Goal: Check status

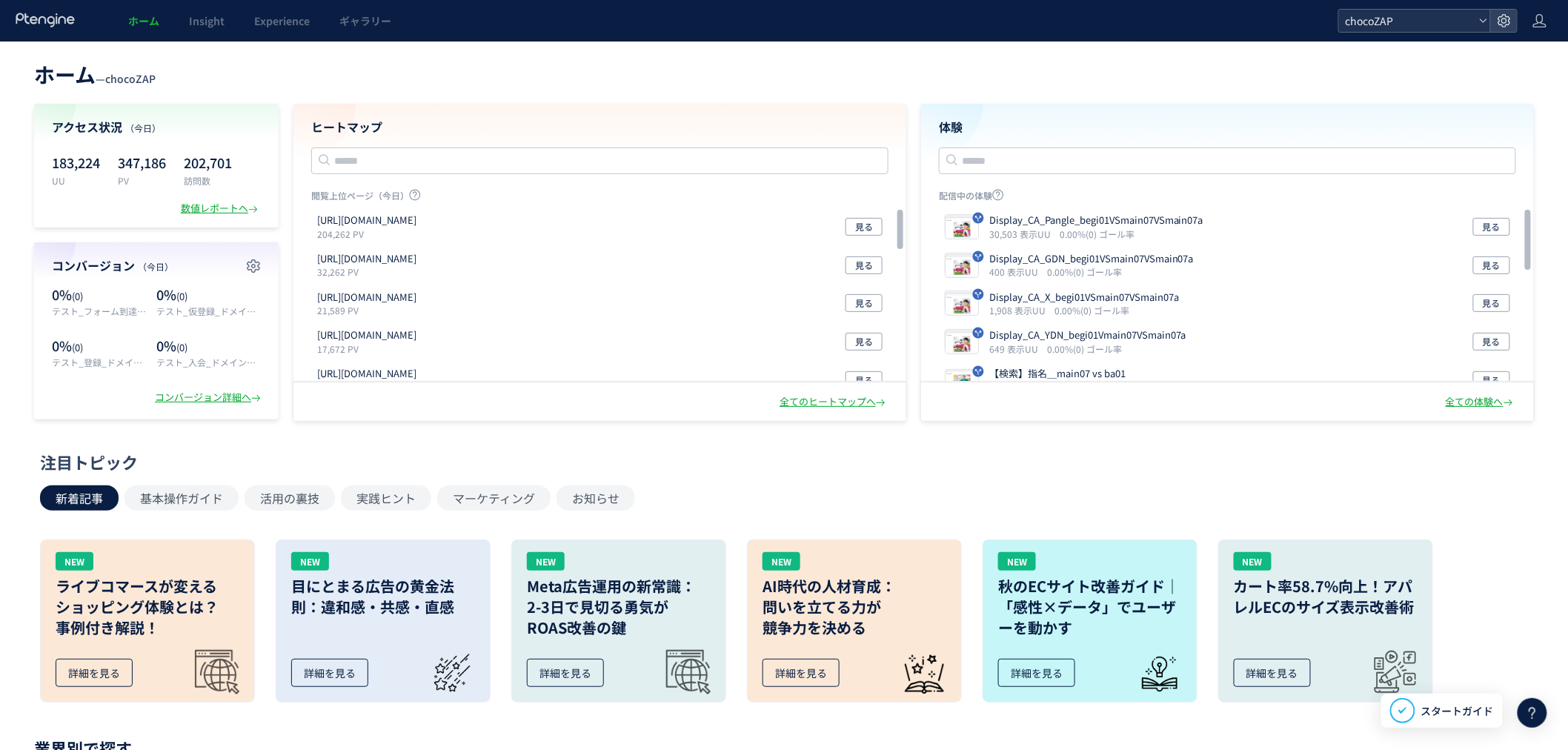
click at [1394, 20] on span "chocoZAP" at bounding box center [1407, 20] width 132 height 22
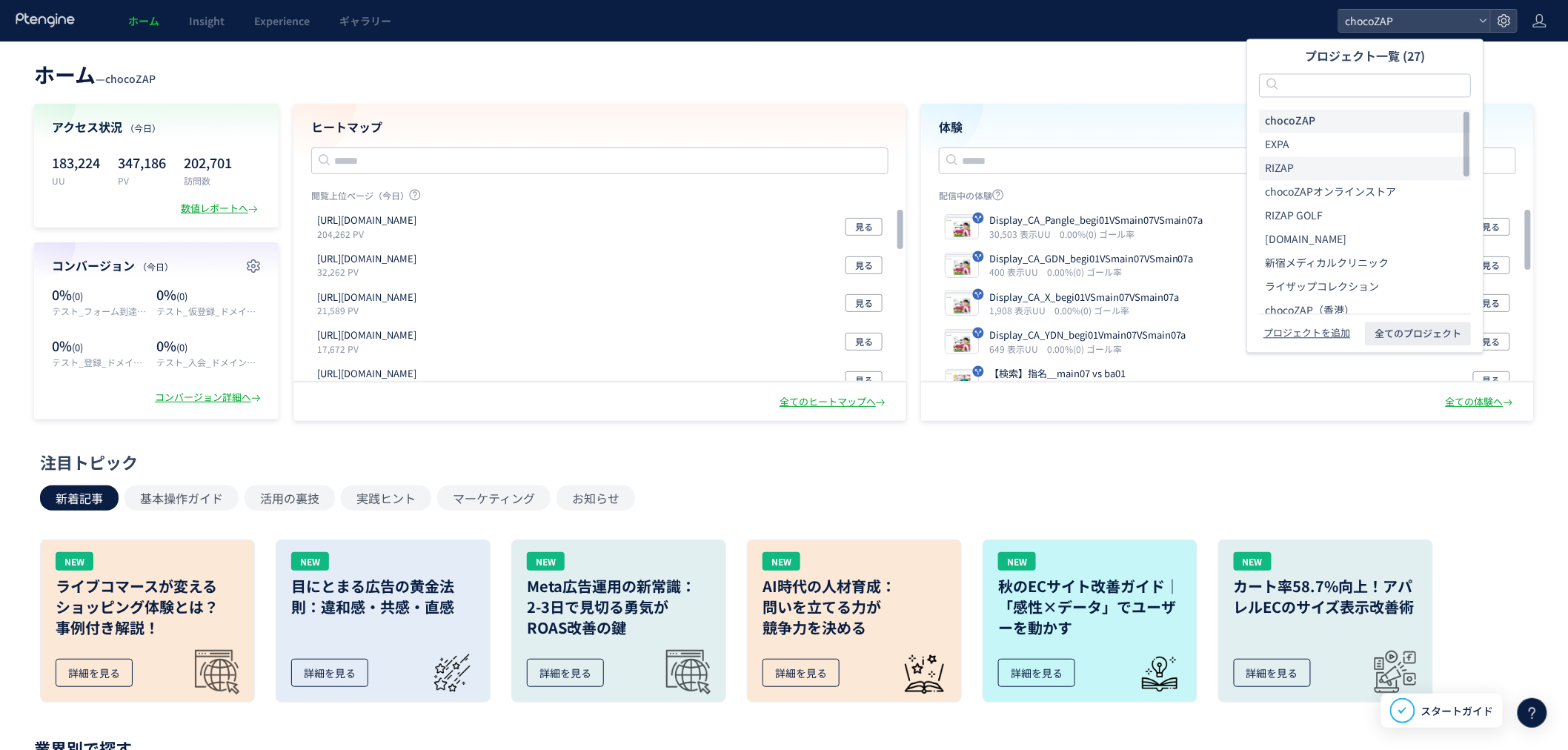
click at [1323, 164] on li "RIZAP" at bounding box center [1365, 169] width 212 height 24
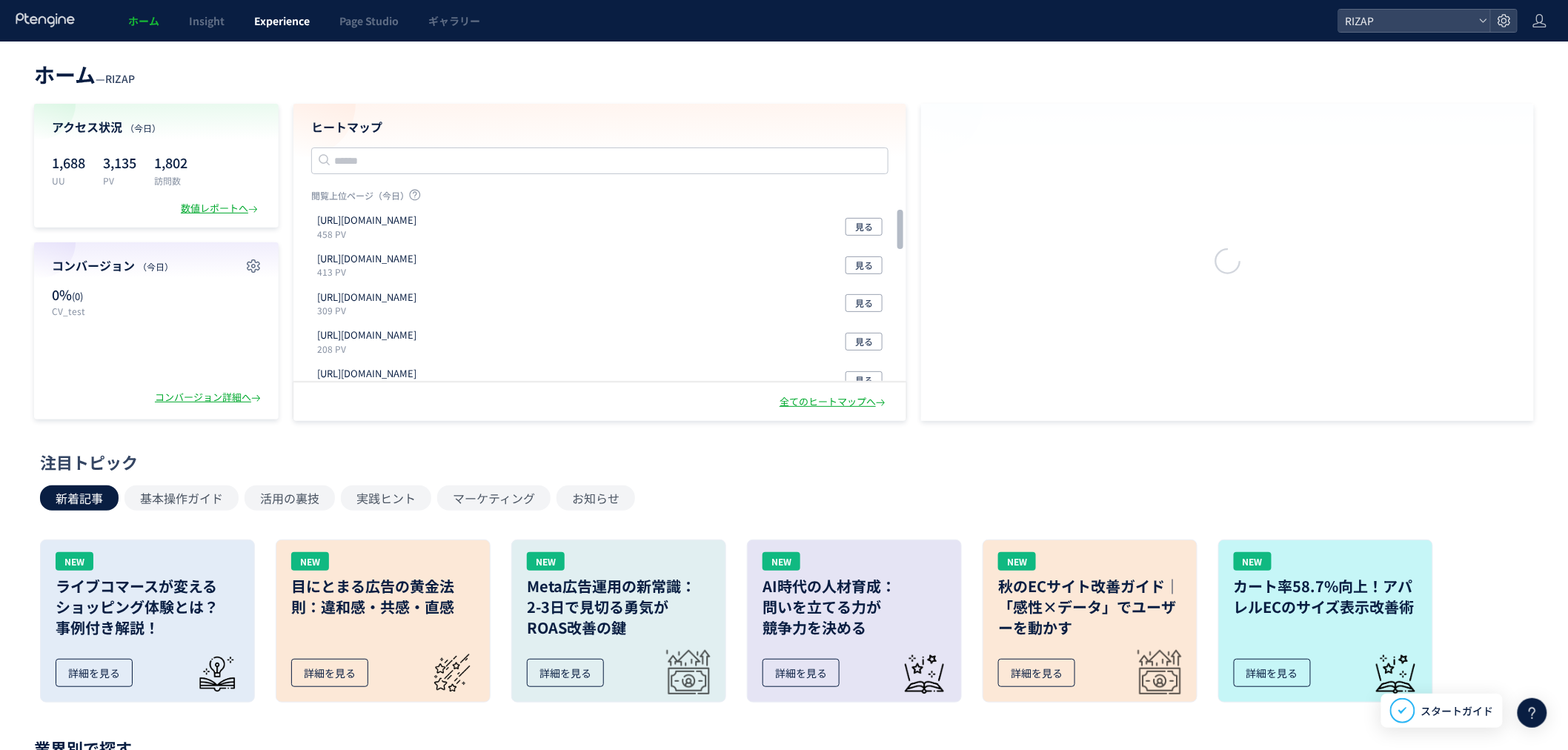
click at [276, 26] on span "Experience" at bounding box center [282, 20] width 55 height 14
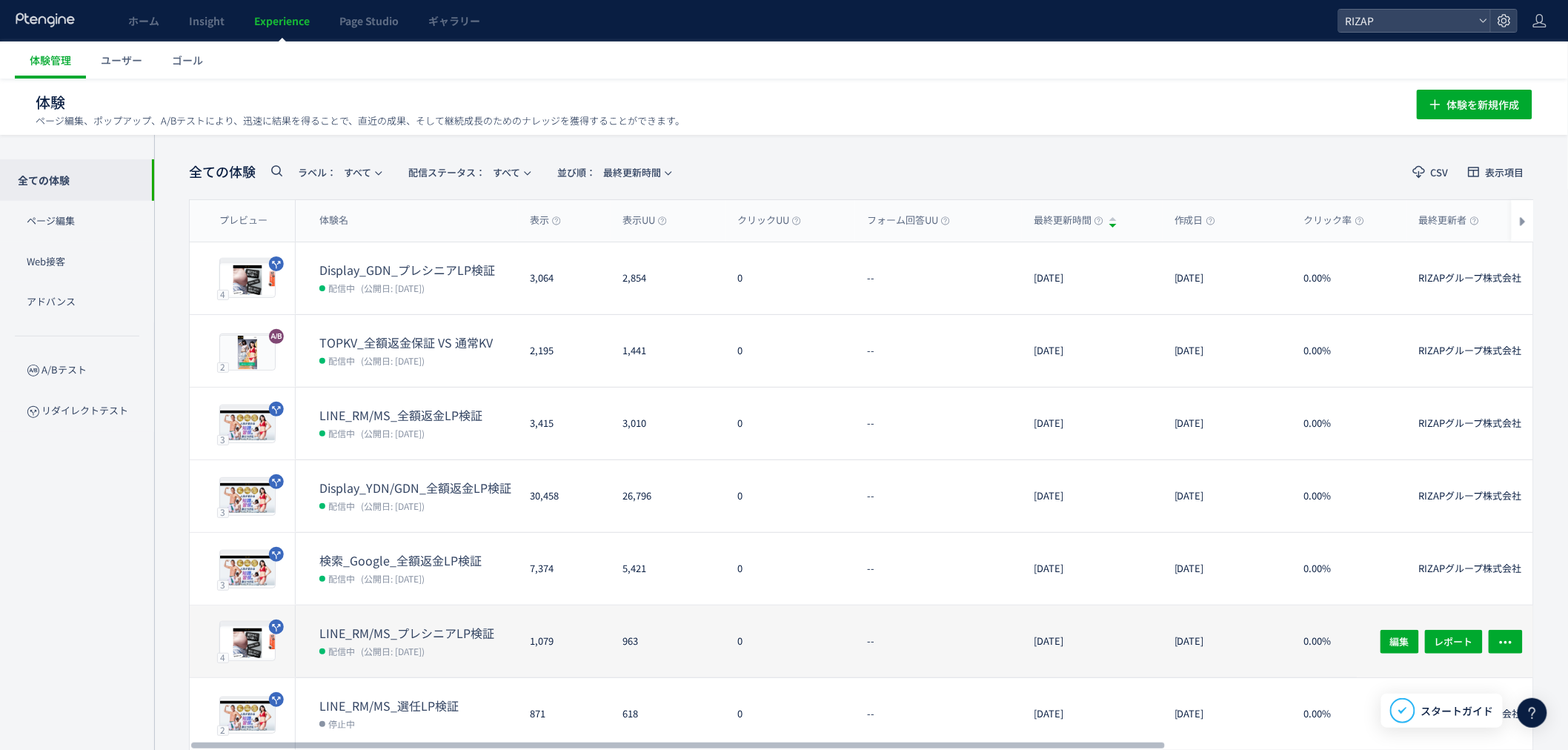
click at [458, 639] on dt "LINE_RM/MS_プレシニアLP検証" at bounding box center [418, 633] width 198 height 17
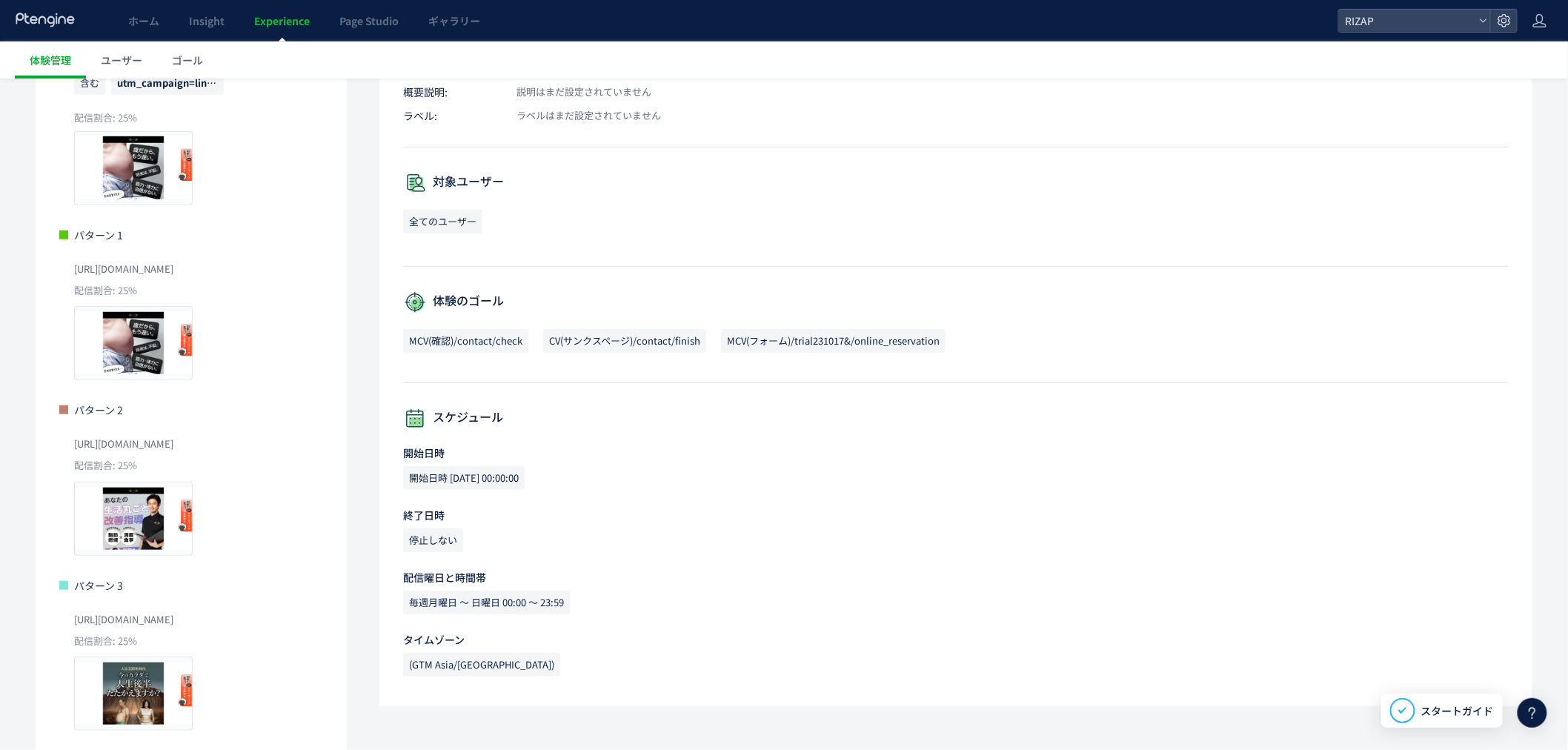
scroll to position [278, 0]
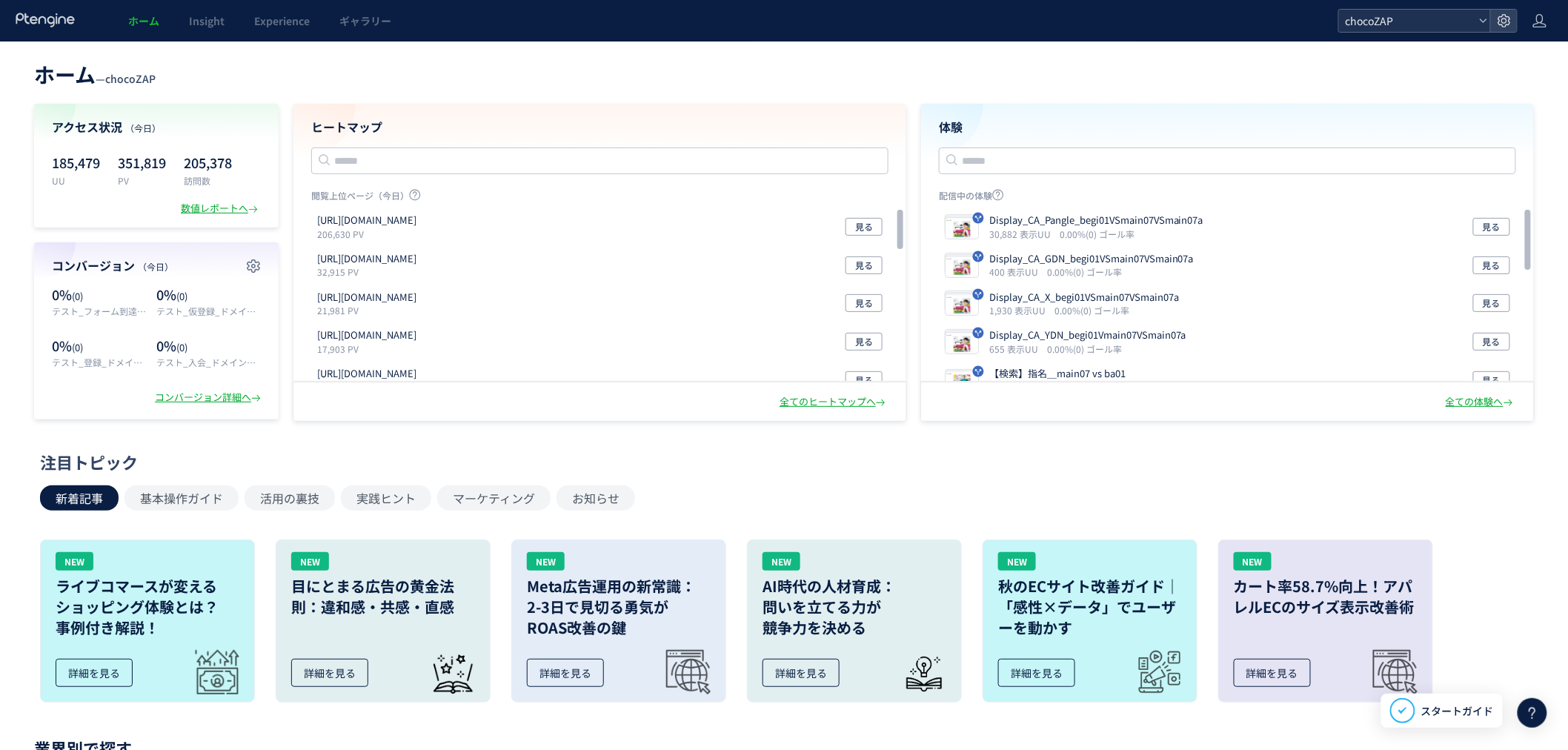
click at [1371, 20] on span "chocoZAP" at bounding box center [1407, 20] width 132 height 22
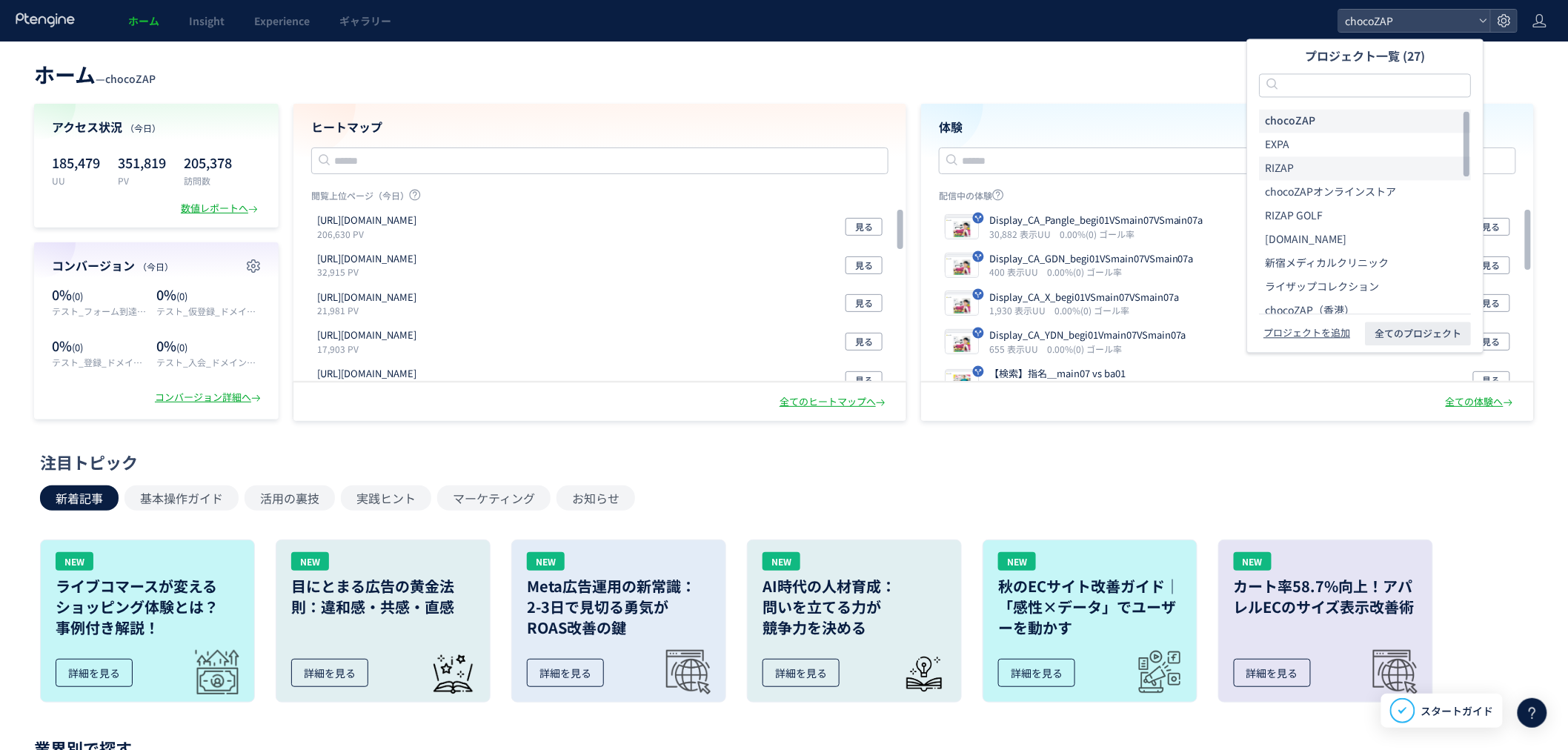
click at [1322, 174] on li "RIZAP" at bounding box center [1365, 169] width 212 height 24
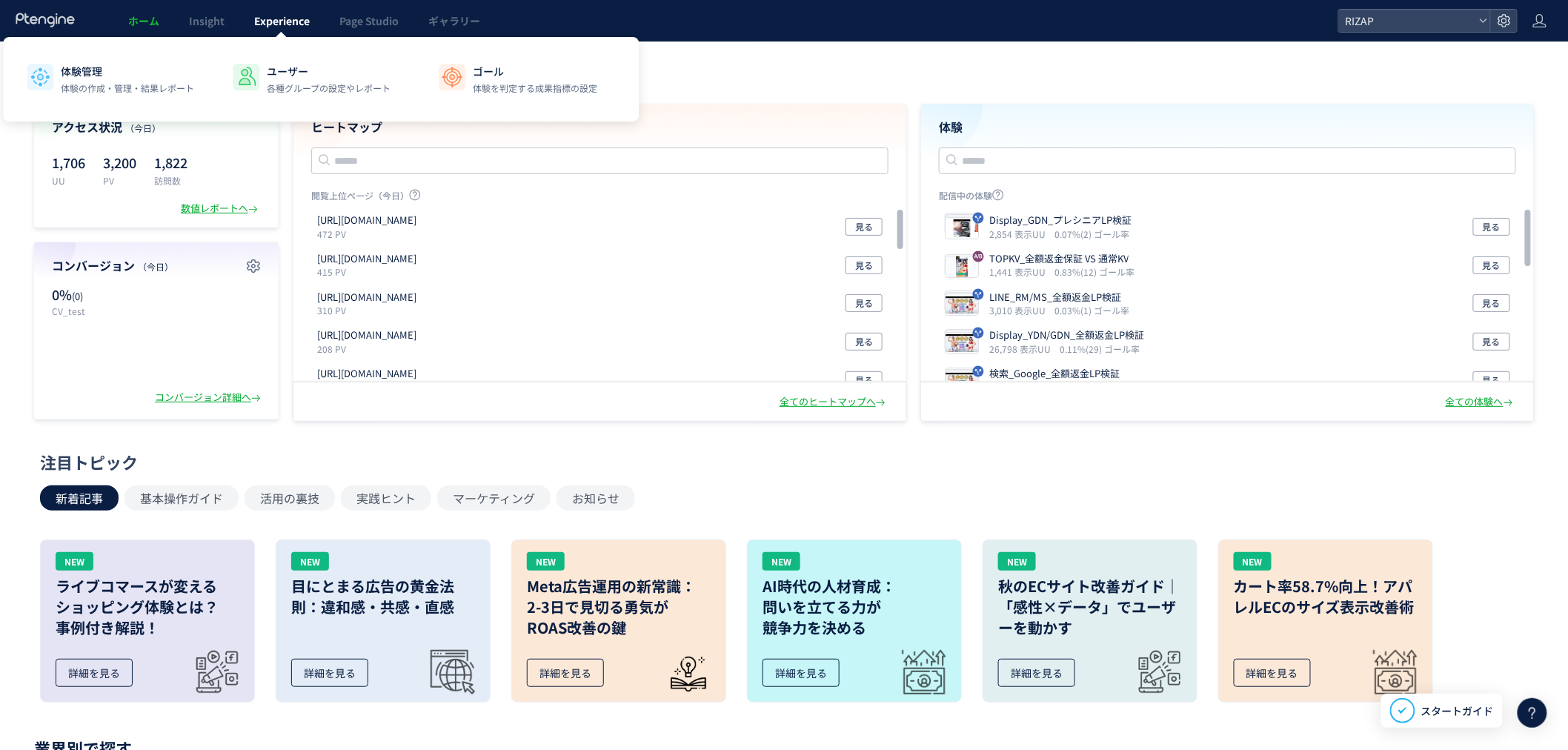
click at [300, 26] on span "Experience" at bounding box center [282, 20] width 55 height 14
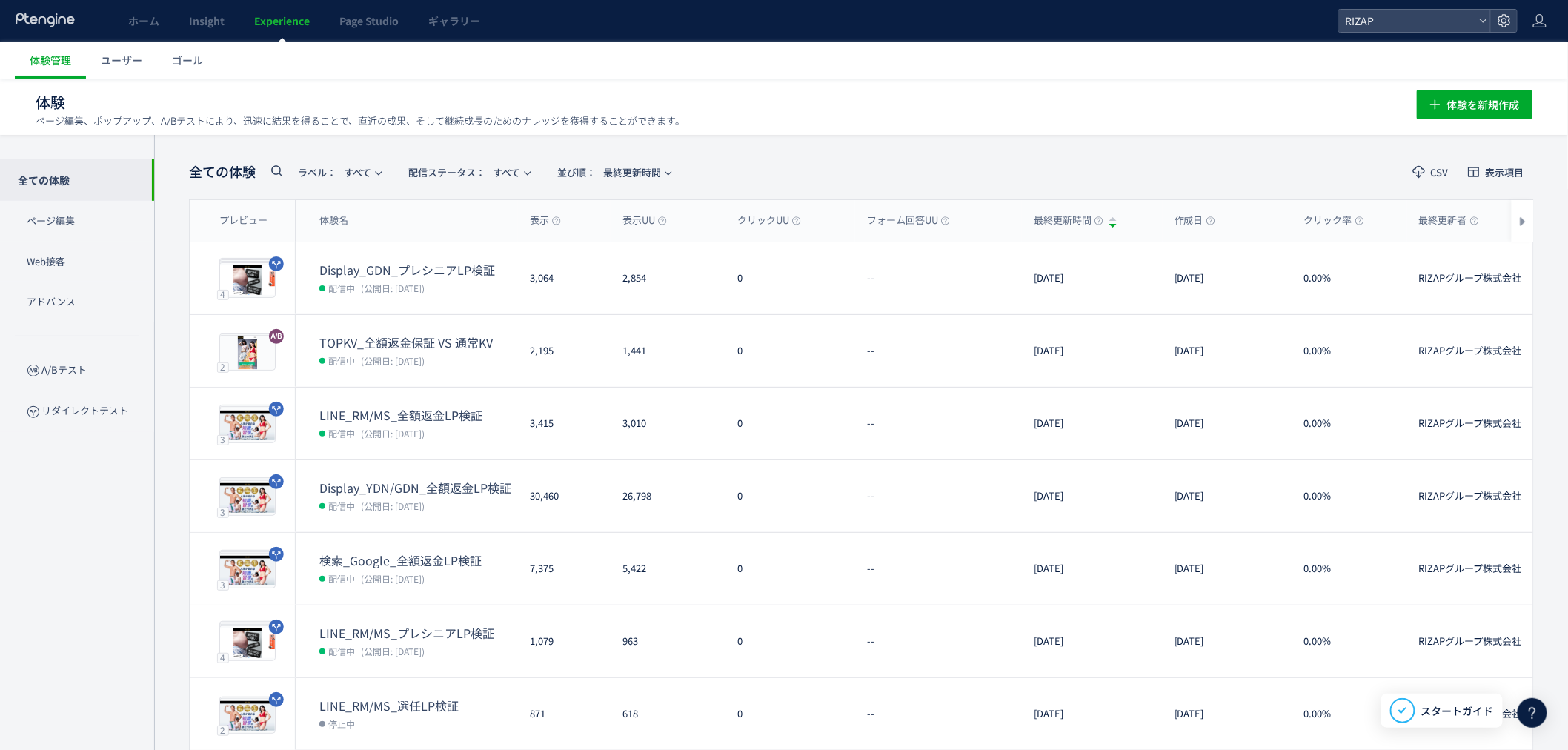
click at [410, 440] on dd "配信中 (公開日: [DATE])" at bounding box center [418, 432] width 198 height 20
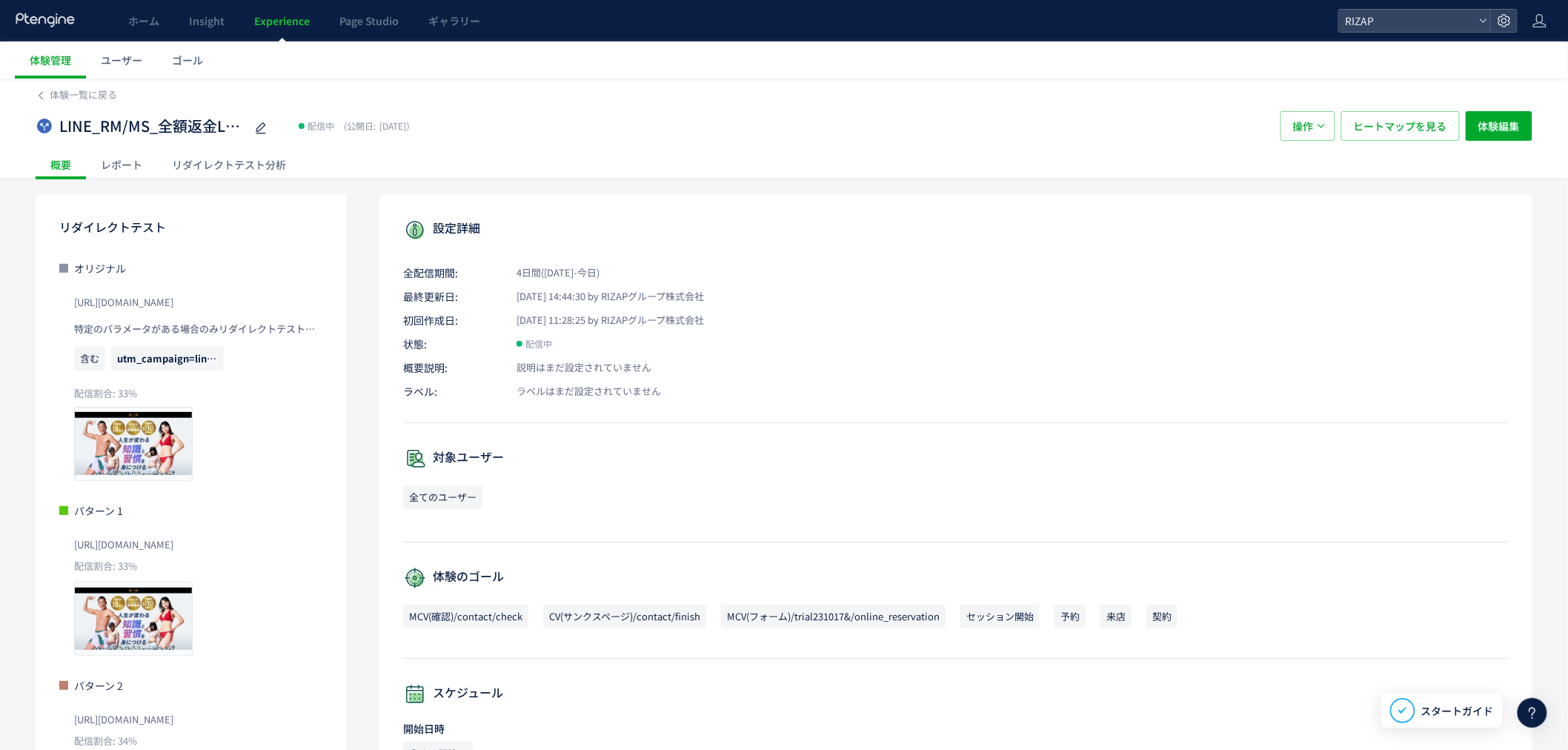
click at [123, 165] on div "レポート" at bounding box center [122, 164] width 71 height 30
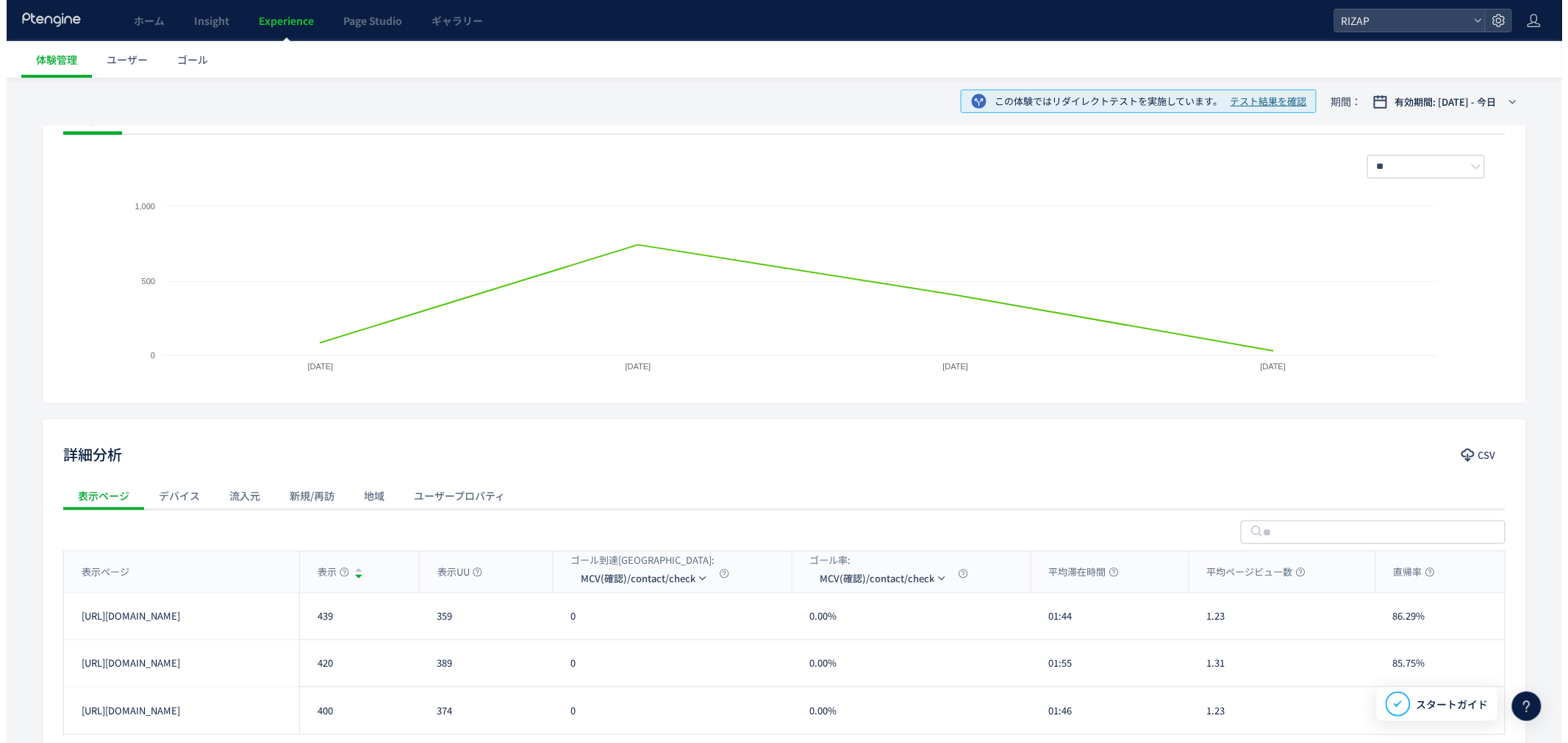
scroll to position [326, 0]
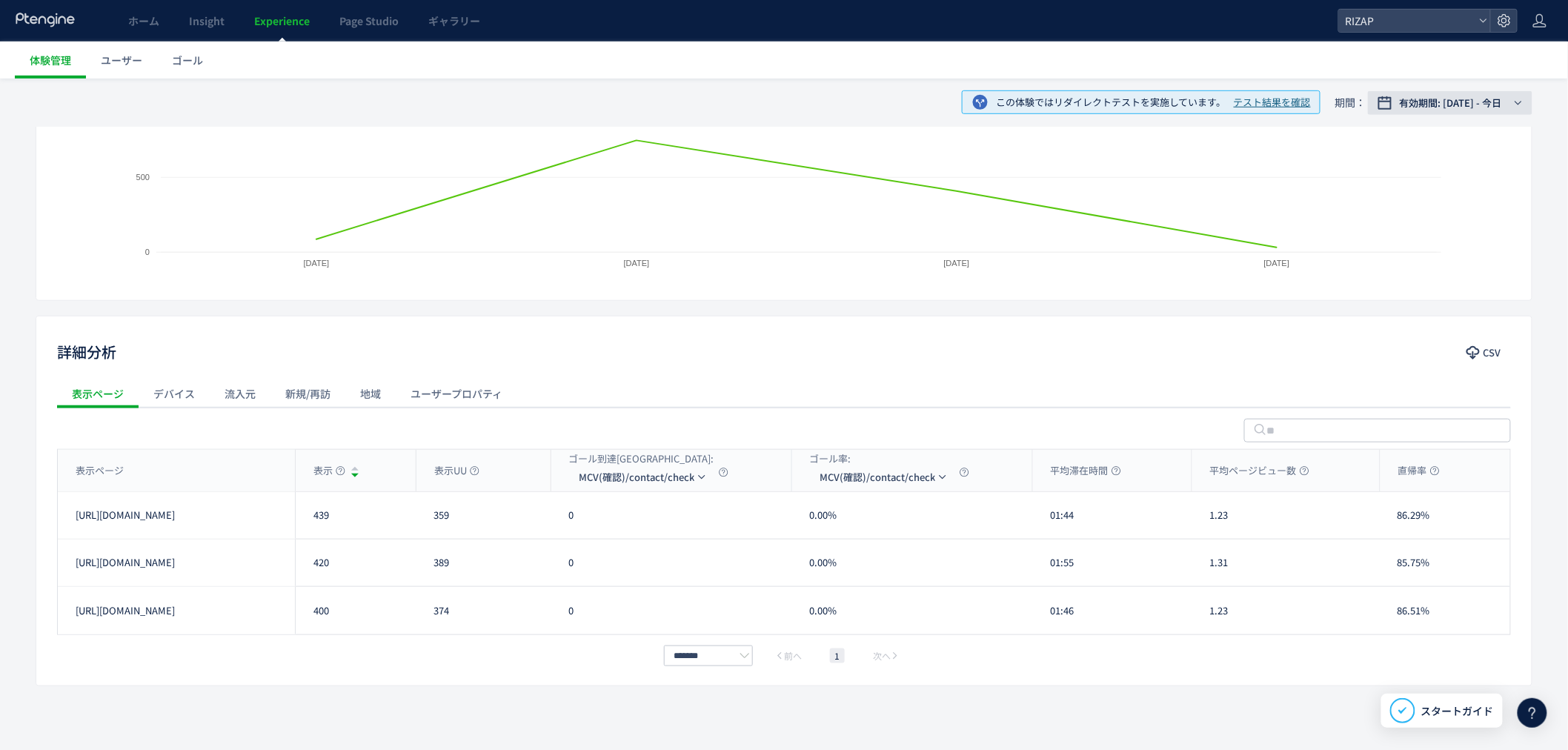
click at [1485, 107] on span "有効期間: [DATE] - 今日" at bounding box center [1451, 102] width 102 height 14
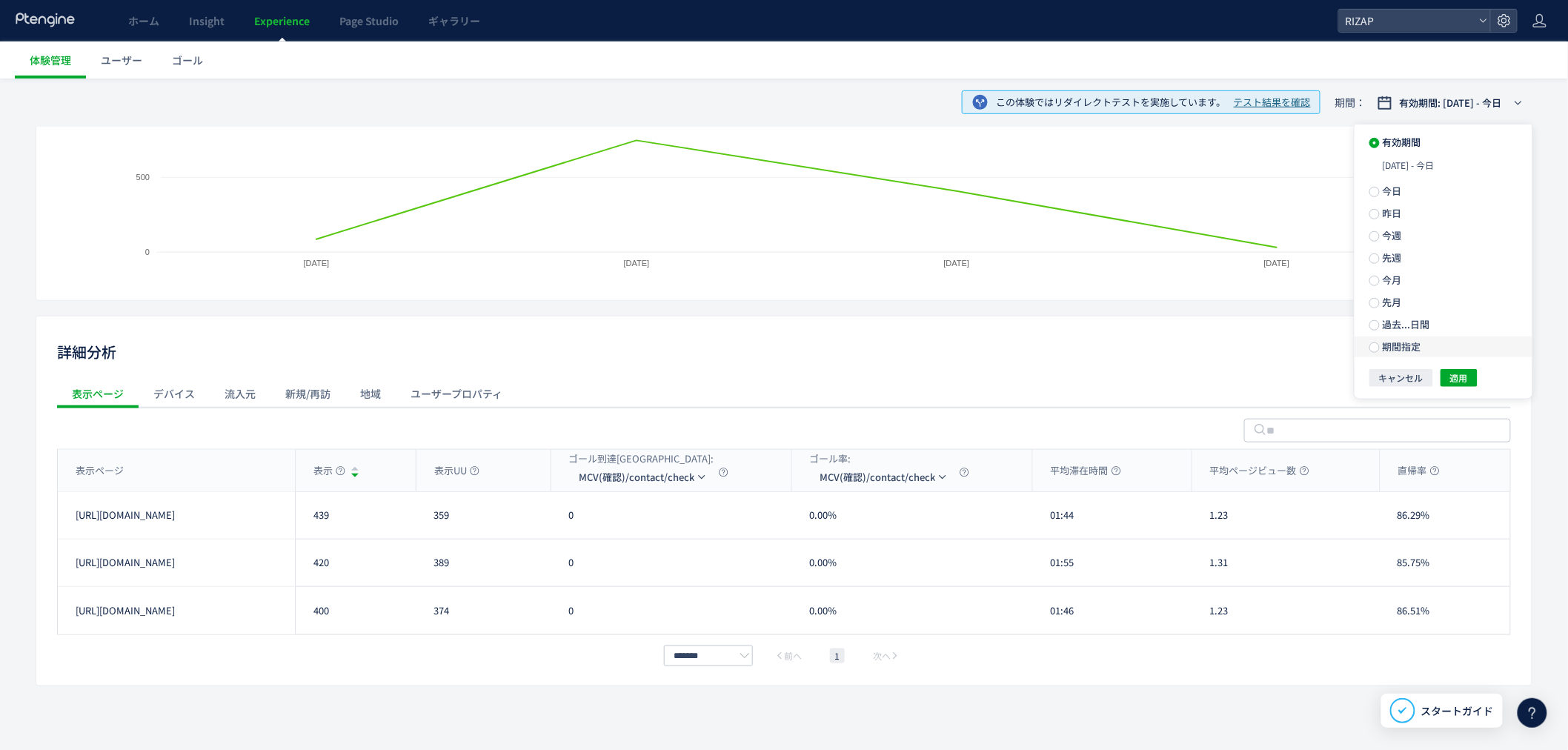
click at [1383, 358] on label "期間指定" at bounding box center [1443, 346] width 178 height 20
click at [1451, 357] on span "-" at bounding box center [1450, 346] width 8 height 20
click at [927, 272] on button "button" at bounding box center [932, 272] width 18 height 10
drag, startPoint x: 1184, startPoint y: 327, endPoint x: 1039, endPoint y: 427, distance: 176.1
click at [1039, 427] on div "2025 年 8月 日 月 火 水 木 金 土 27 28 29 30 31 1 2 3 4 5 6 7 8 9 10 11 12 13 14 15 16 1…" at bounding box center [1133, 354] width 479 height 208
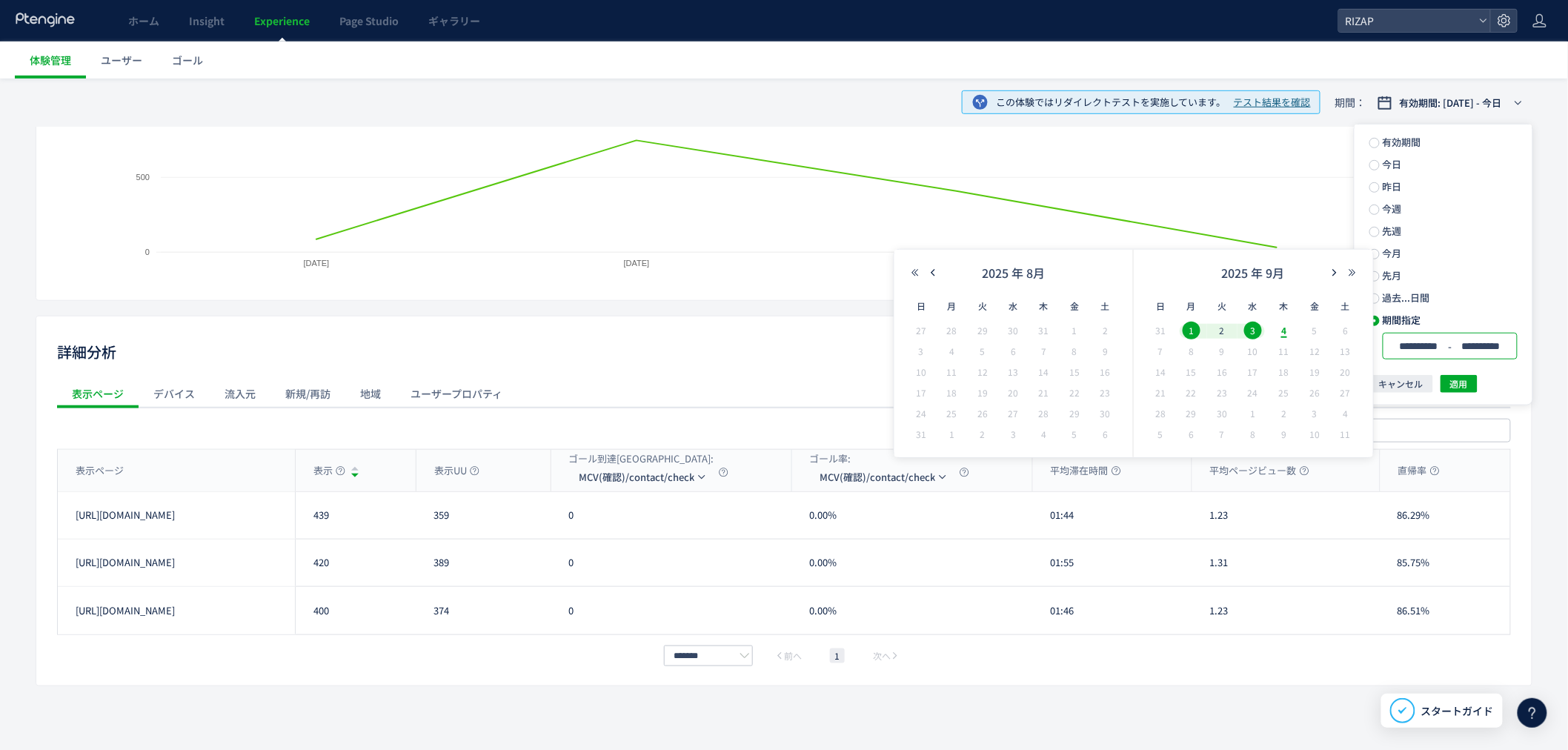
click at [1252, 106] on span "テスト結果を確認" at bounding box center [1272, 102] width 77 height 14
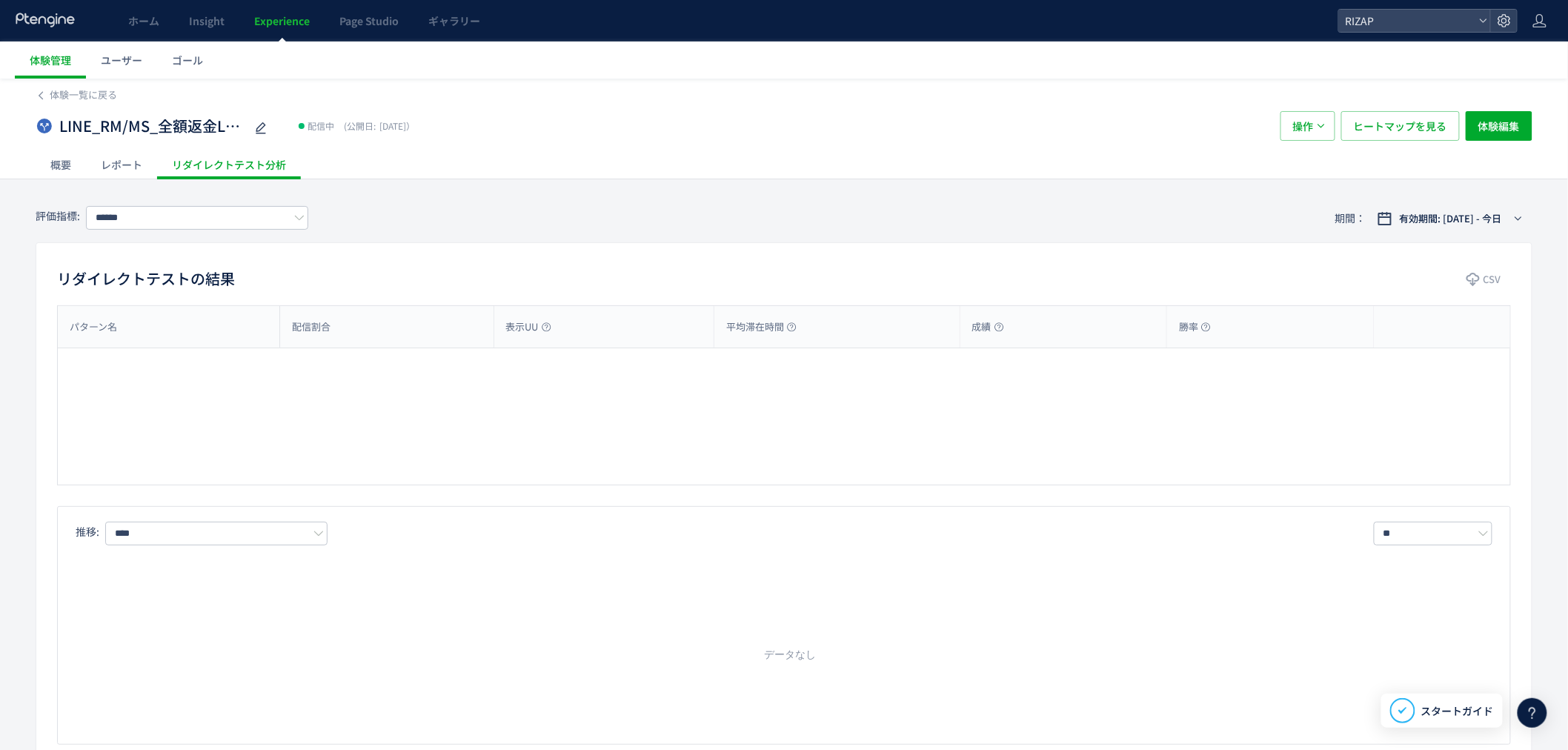
type input "**********"
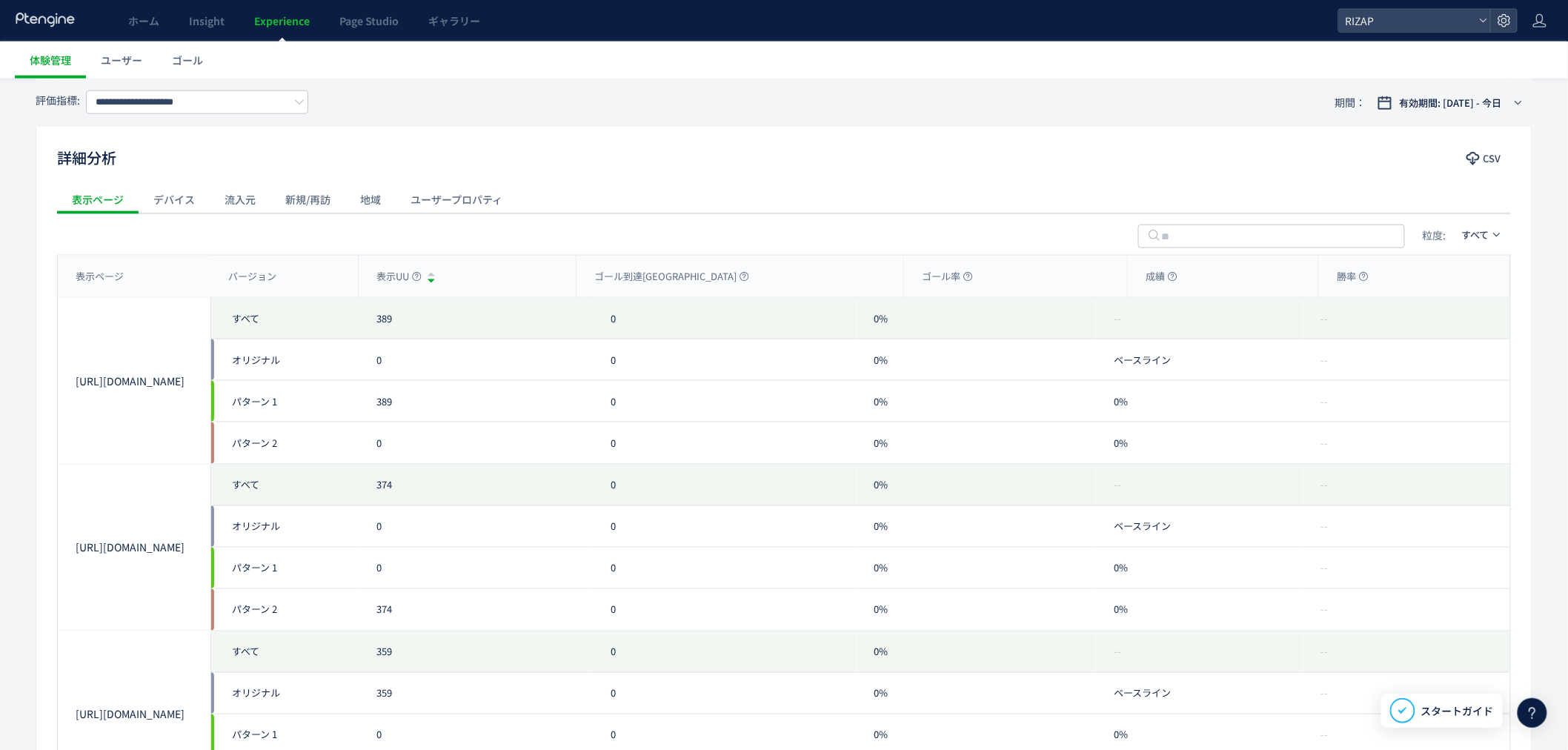
scroll to position [824, 0]
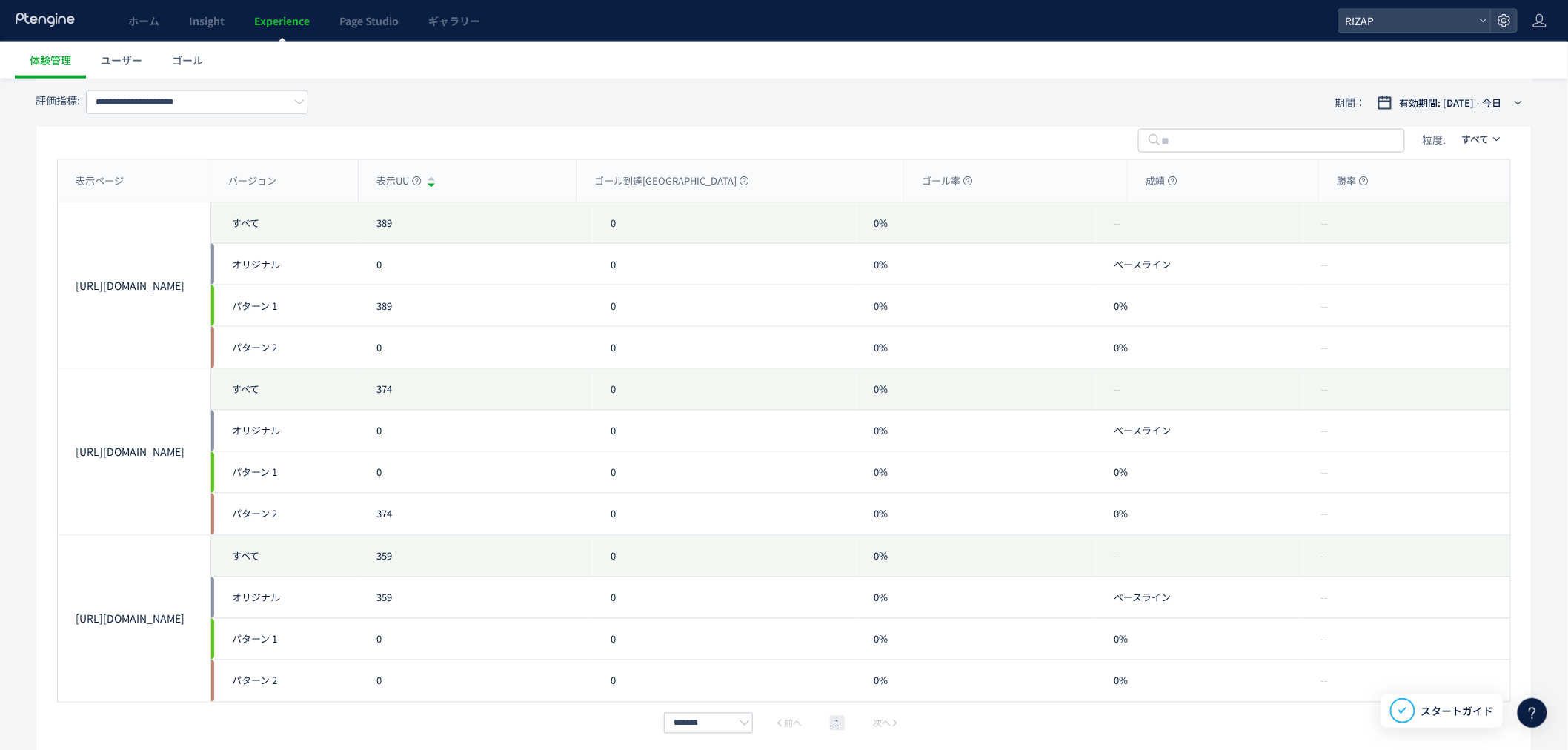
click at [302, 26] on span "Experience" at bounding box center [282, 20] width 55 height 14
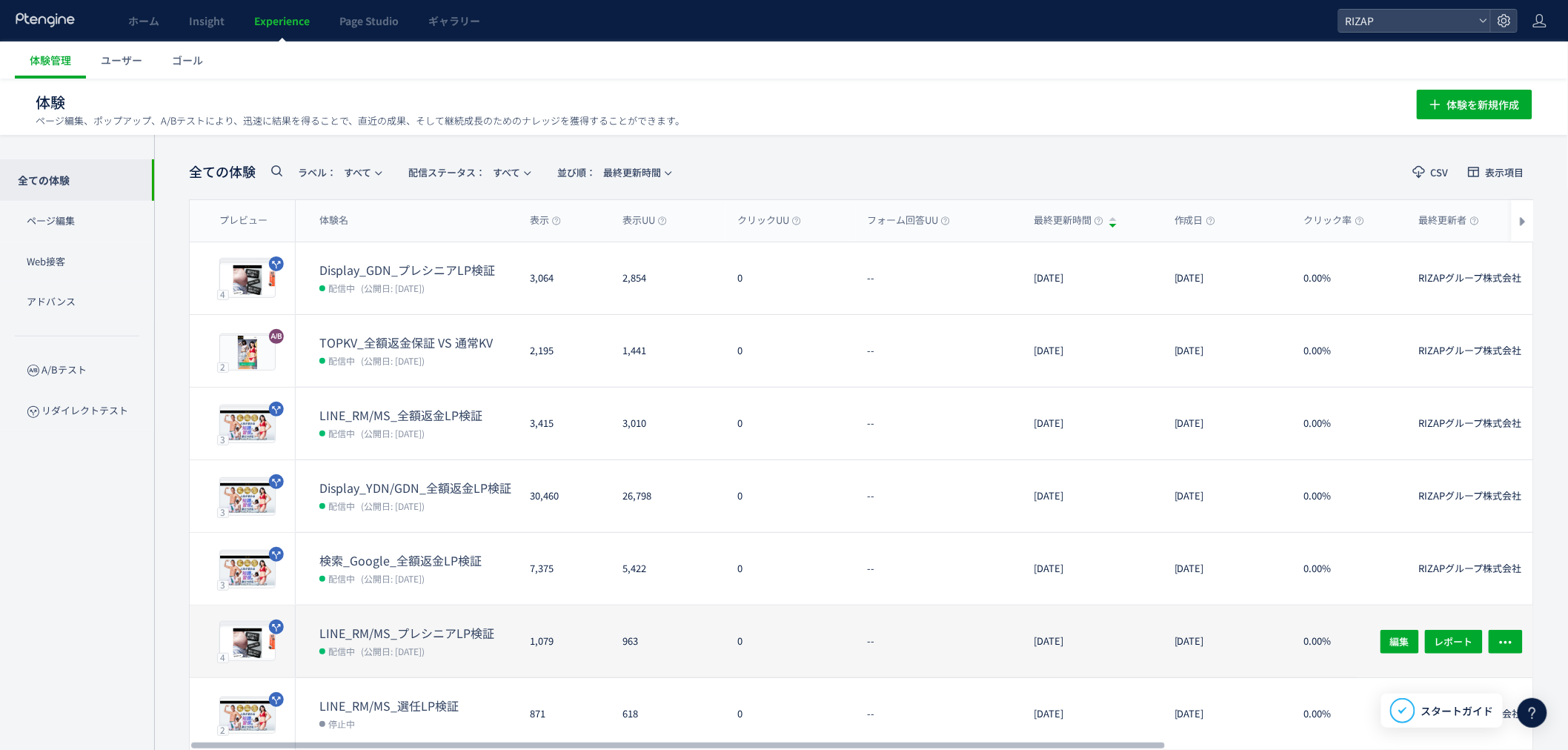
click at [405, 647] on span "(公開日: [DATE])" at bounding box center [392, 651] width 64 height 13
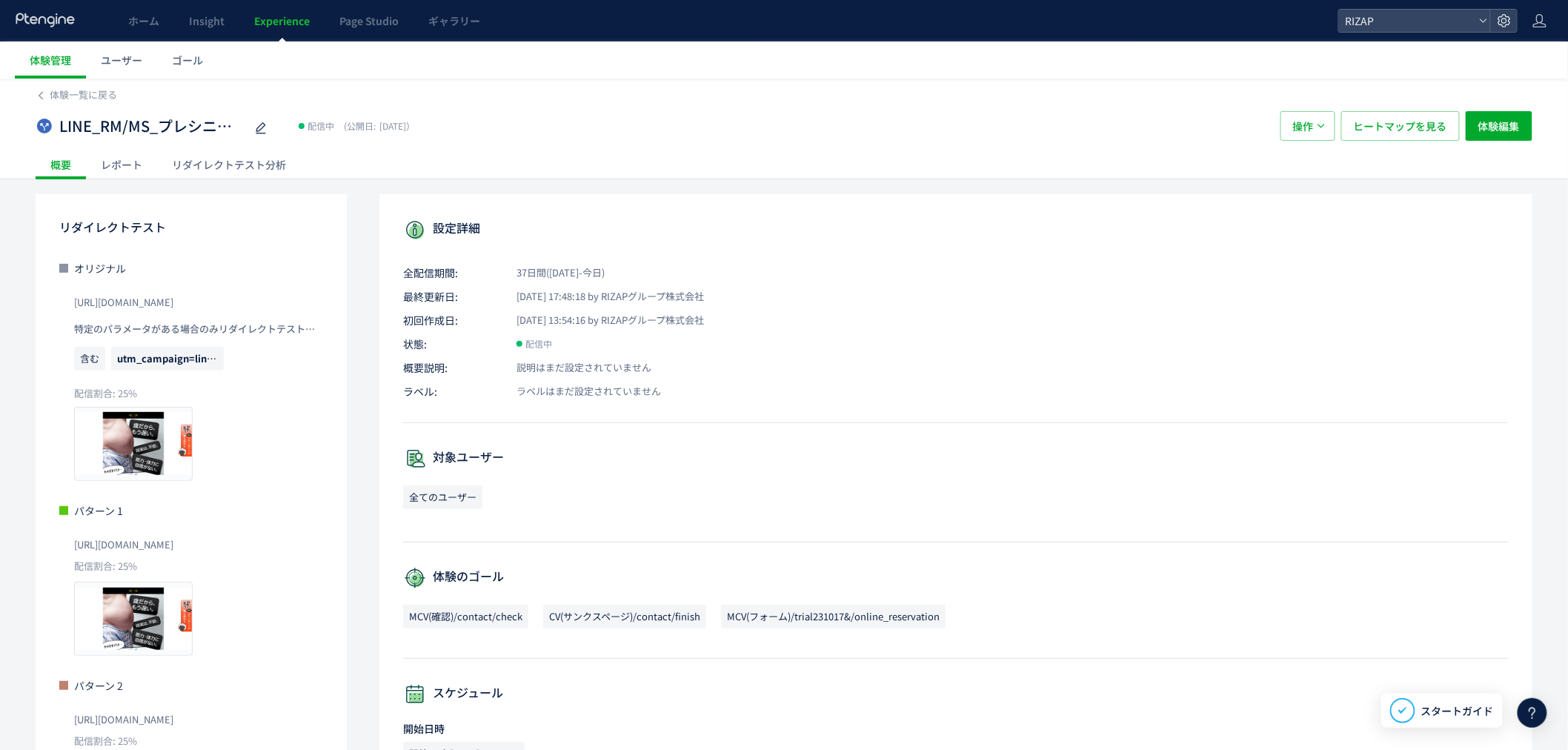
click at [134, 167] on div "レポート" at bounding box center [122, 164] width 71 height 30
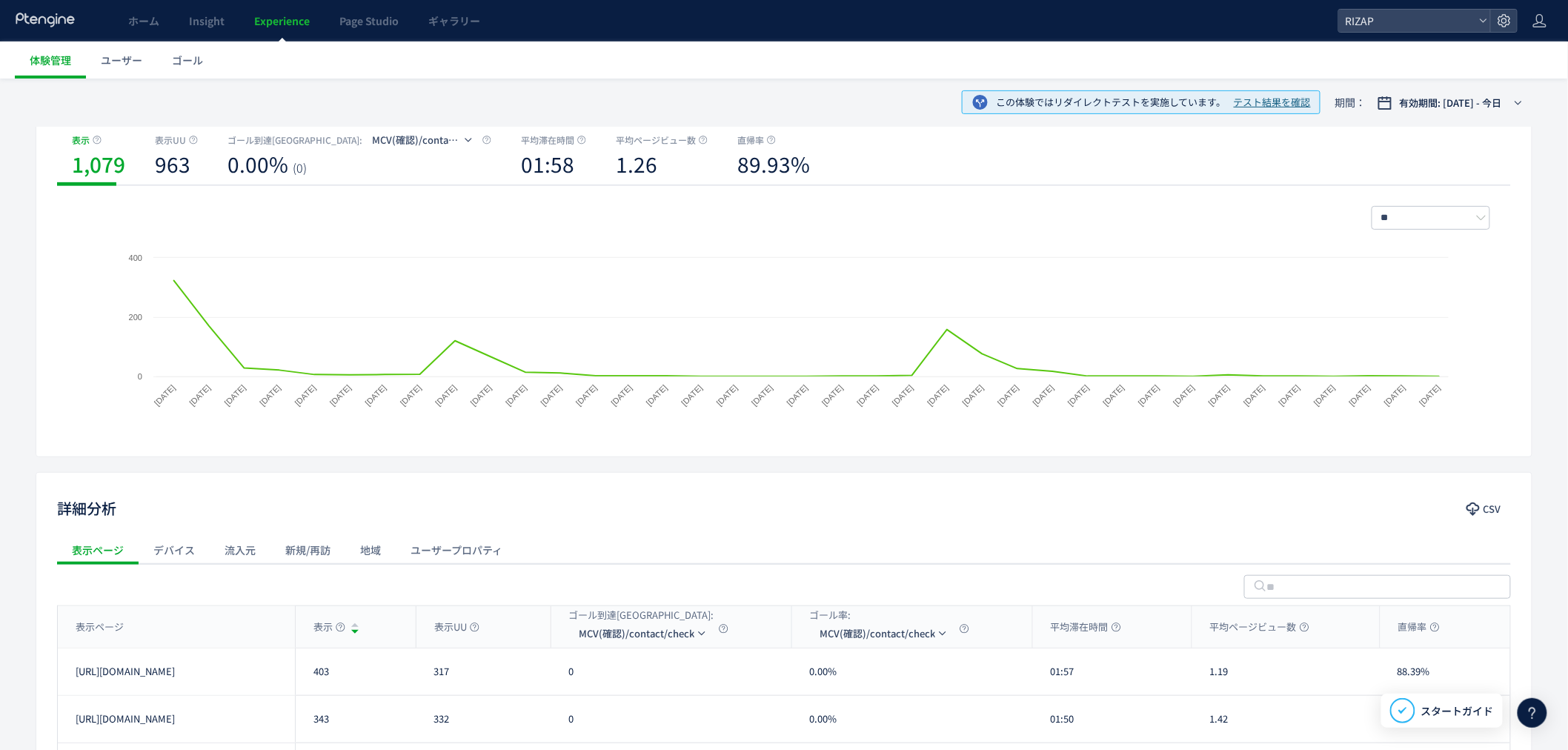
scroll to position [140, 0]
